Goal: Find specific page/section: Find specific page/section

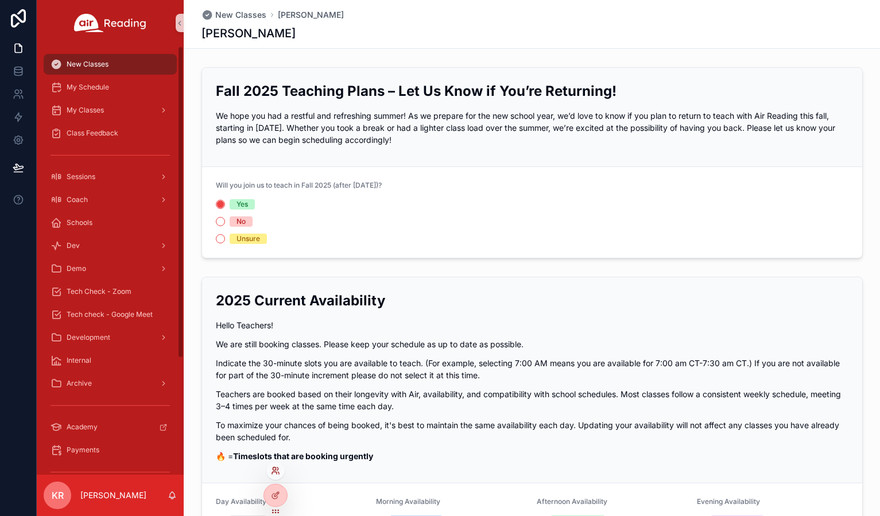
click at [273, 473] on icon at bounding box center [275, 470] width 9 height 9
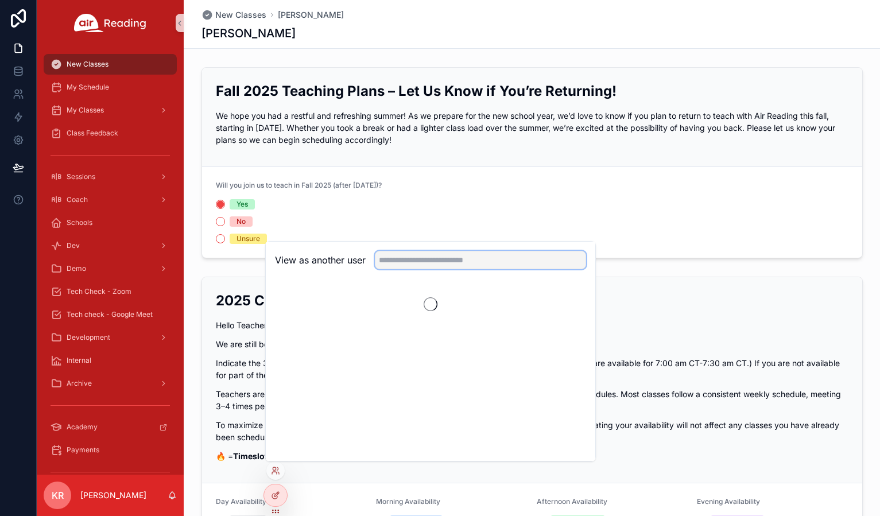
click at [427, 265] on input "text" at bounding box center [480, 260] width 211 height 18
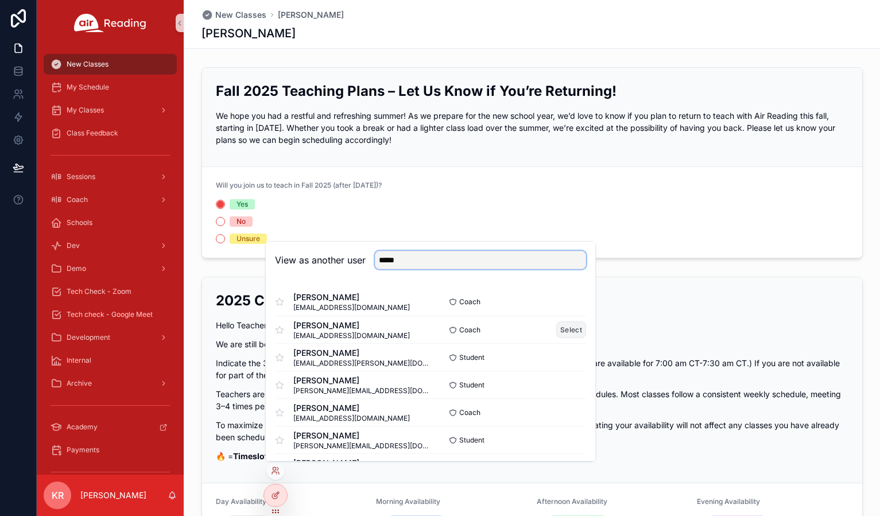
type input "*****"
click at [561, 331] on button "Select" at bounding box center [571, 330] width 30 height 17
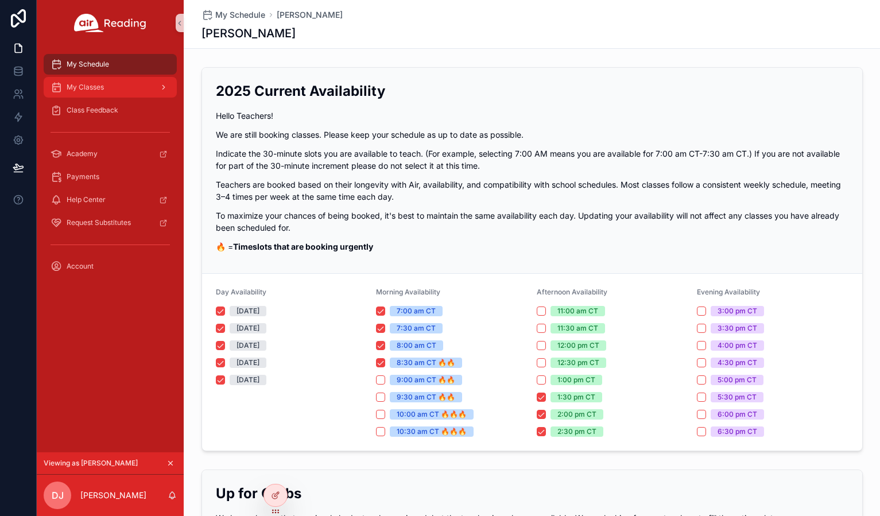
click at [119, 91] on div "My Classes" at bounding box center [110, 87] width 119 height 18
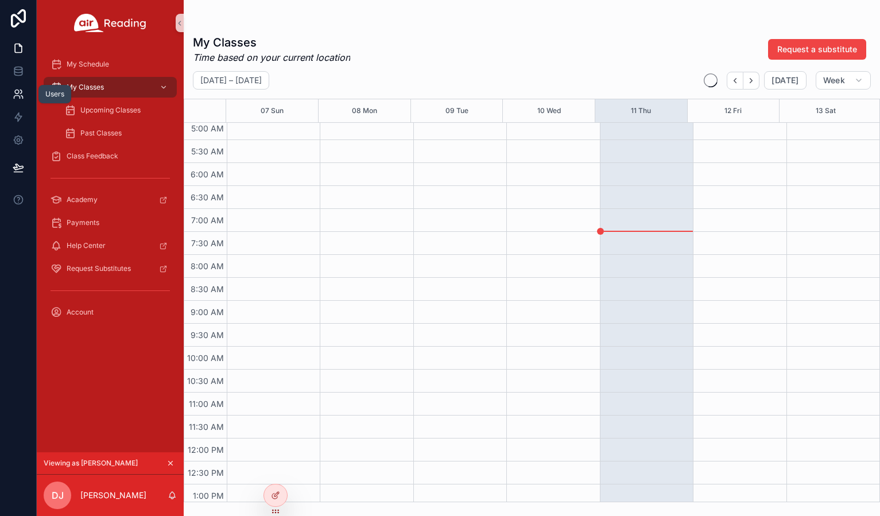
scroll to position [230, 0]
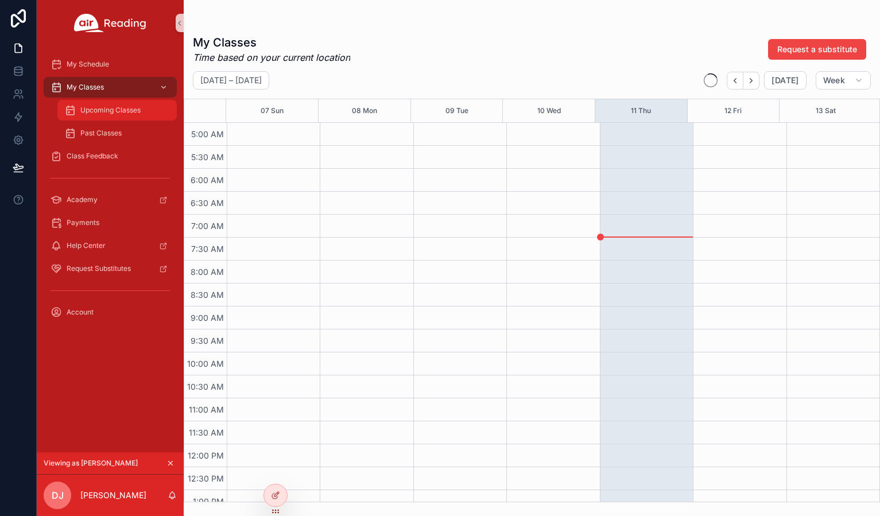
click at [92, 113] on span "Upcoming Classes" at bounding box center [110, 110] width 60 height 9
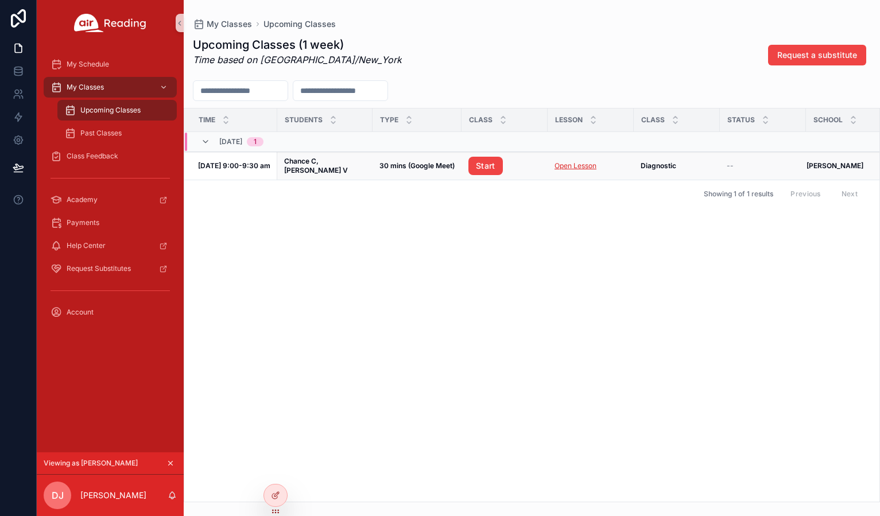
click at [573, 168] on link "Open Lesson" at bounding box center [576, 165] width 42 height 9
click at [445, 253] on div "Time Students Type Class Lesson Class Status School 09/17, Wed 1 Sep 17, 9:00-9…" at bounding box center [531, 305] width 695 height 393
click at [171, 463] on icon "scrollable content" at bounding box center [171, 463] width 8 height 8
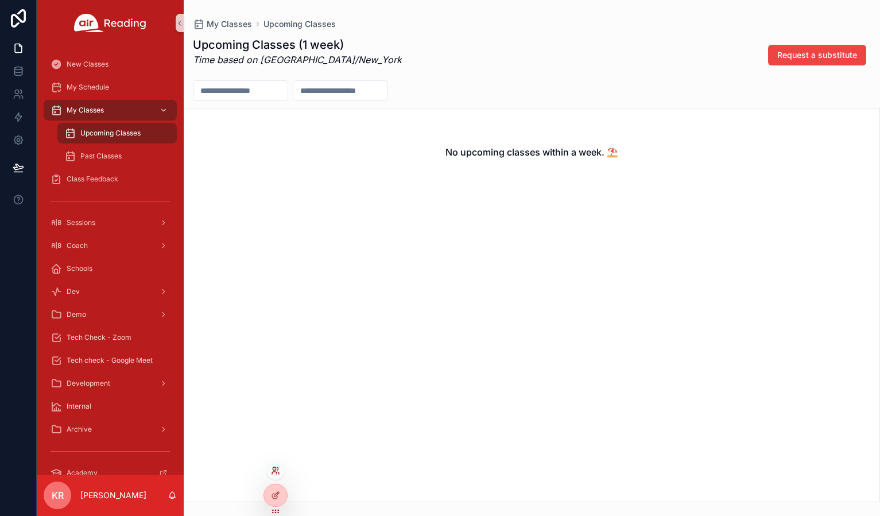
click at [277, 473] on icon at bounding box center [275, 470] width 9 height 9
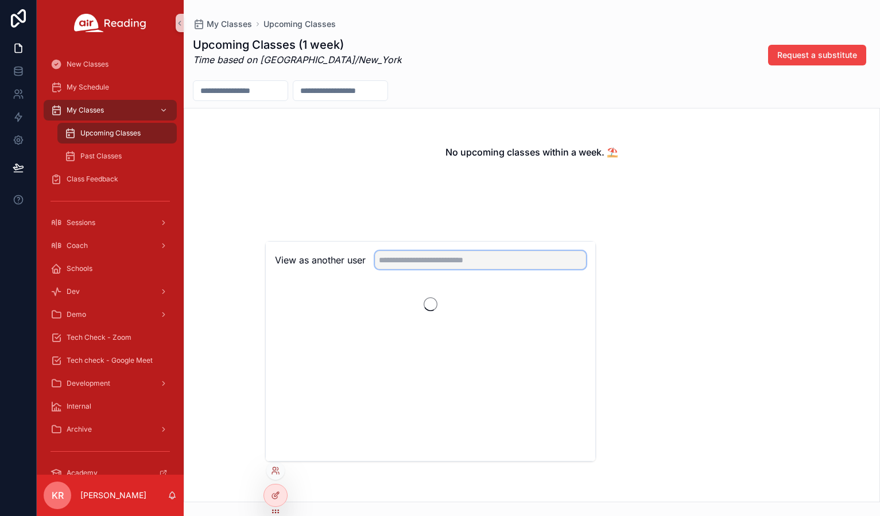
click at [431, 266] on input "text" at bounding box center [480, 260] width 211 height 18
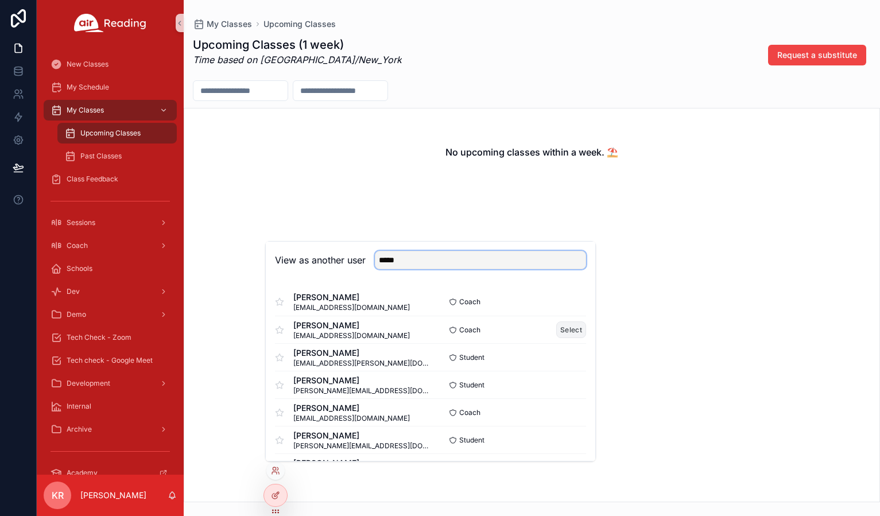
type input "*****"
click at [561, 330] on button "Select" at bounding box center [571, 330] width 30 height 17
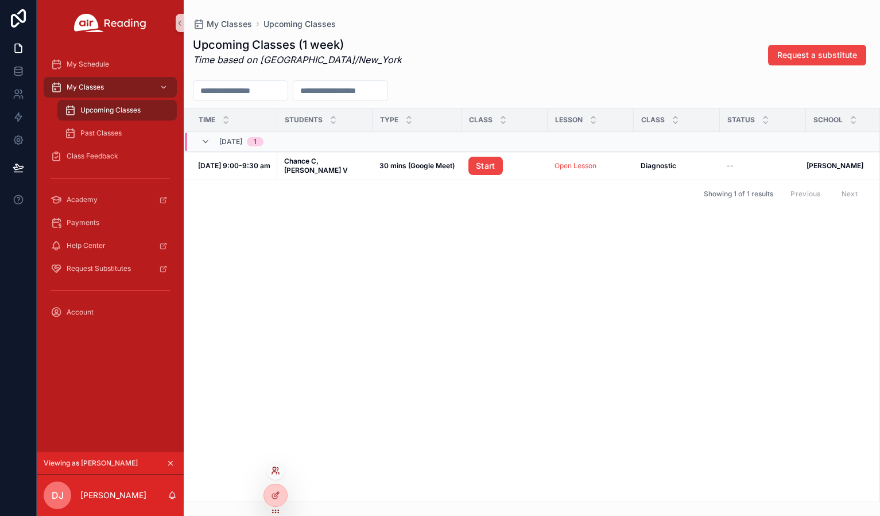
click at [279, 470] on icon at bounding box center [275, 470] width 9 height 9
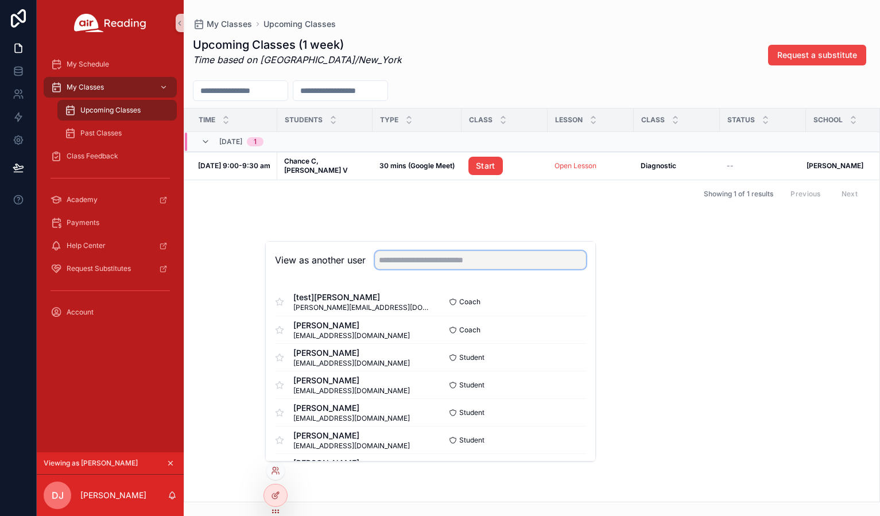
click at [413, 260] on input "text" at bounding box center [480, 260] width 211 height 18
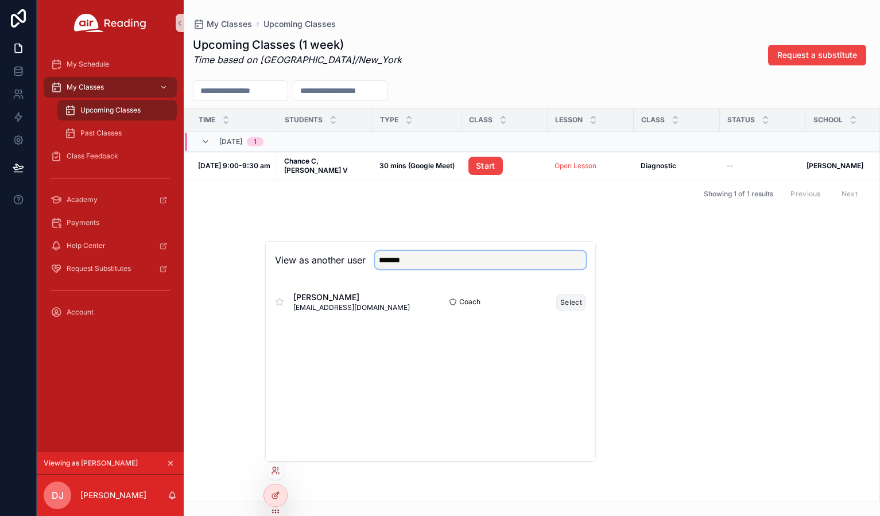
type input "*******"
click at [567, 301] on button "Select" at bounding box center [571, 302] width 30 height 17
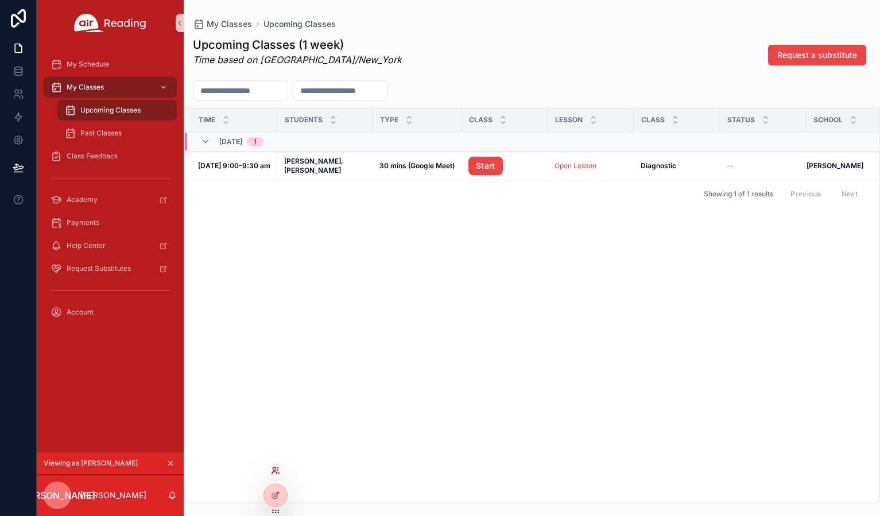
click at [278, 471] on icon at bounding box center [275, 470] width 9 height 9
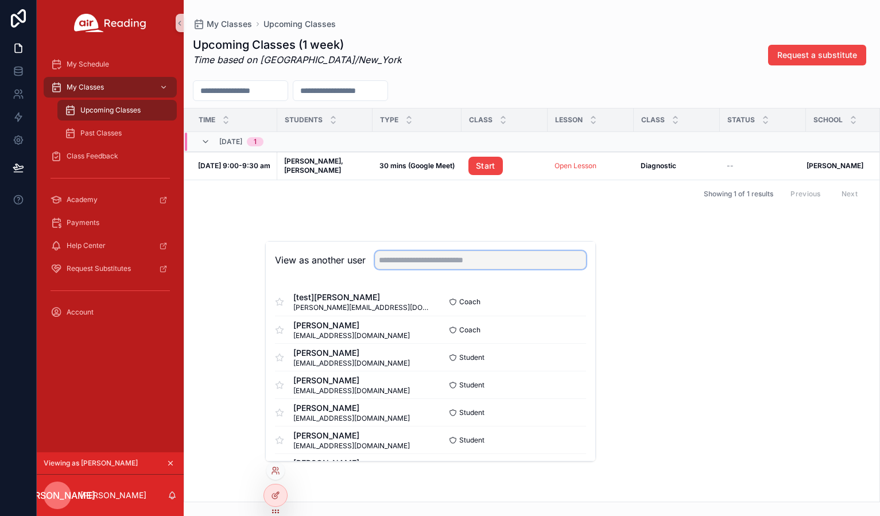
click at [428, 260] on input "text" at bounding box center [480, 260] width 211 height 18
type input "******"
click at [562, 301] on button "Select" at bounding box center [571, 302] width 30 height 17
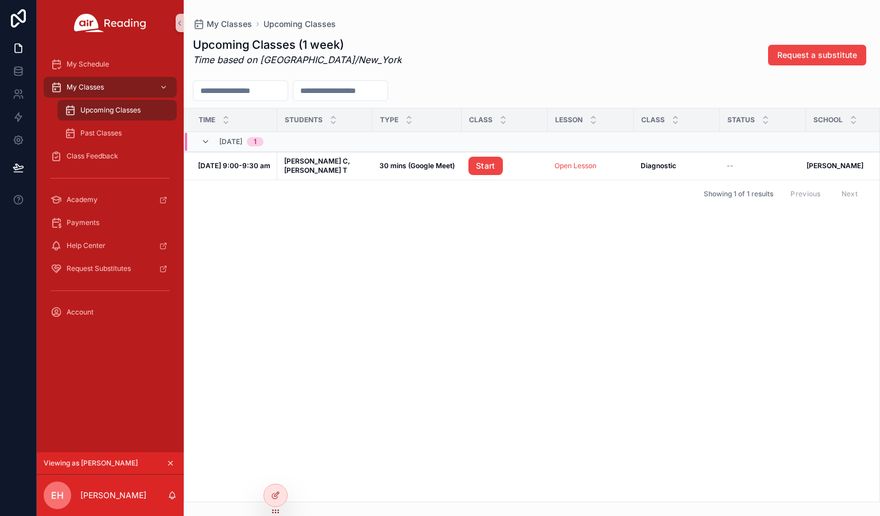
click at [171, 461] on icon "scrollable content" at bounding box center [171, 463] width 8 height 8
